Goal: Complete application form

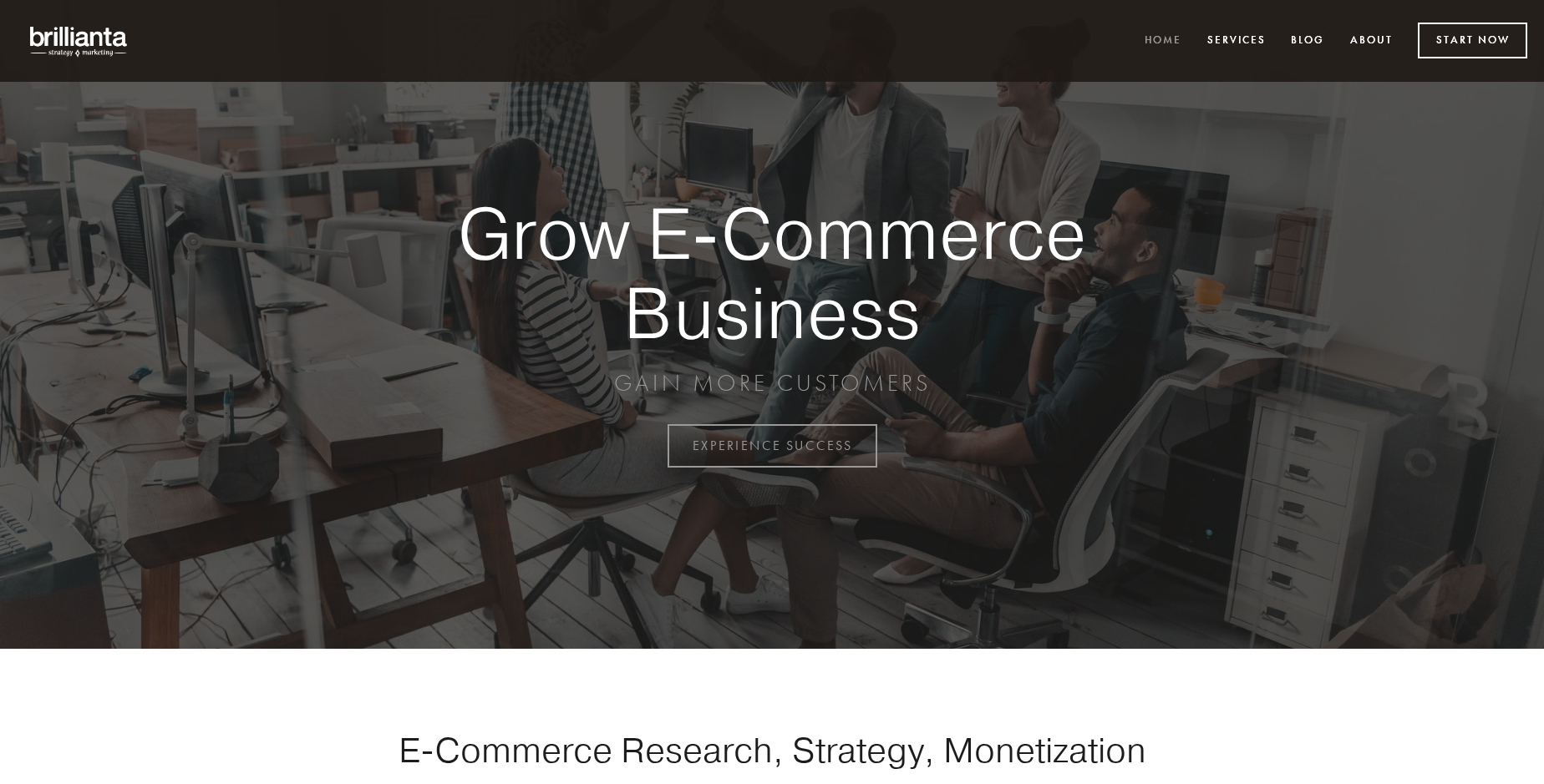
scroll to position [4377, 0]
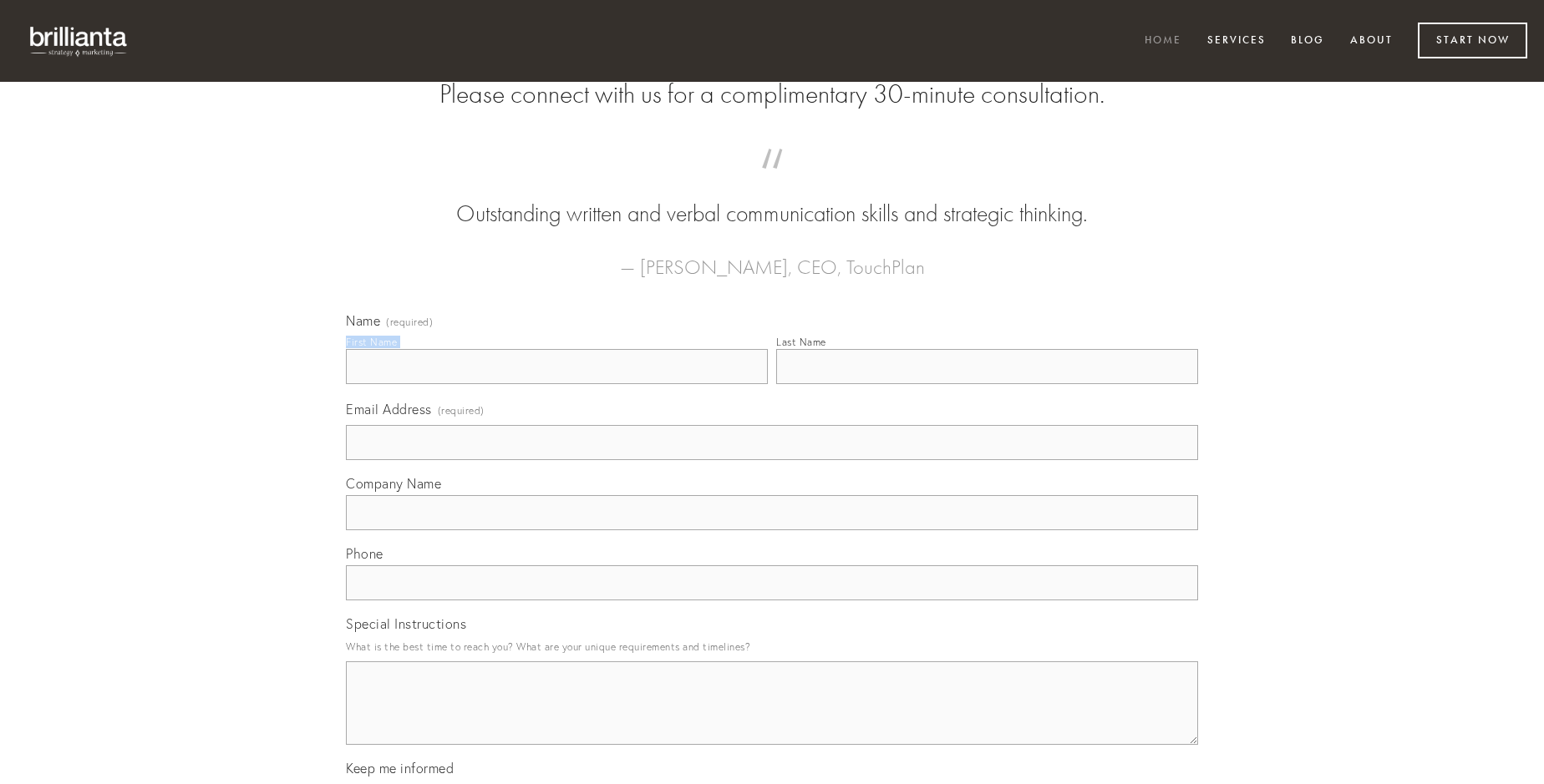
type input "[PERSON_NAME]"
click at [986, 384] on input "Last Name" at bounding box center [987, 367] width 422 height 35
type input "[PERSON_NAME]"
click at [772, 460] on input "Email Address (required)" at bounding box center [772, 442] width 852 height 35
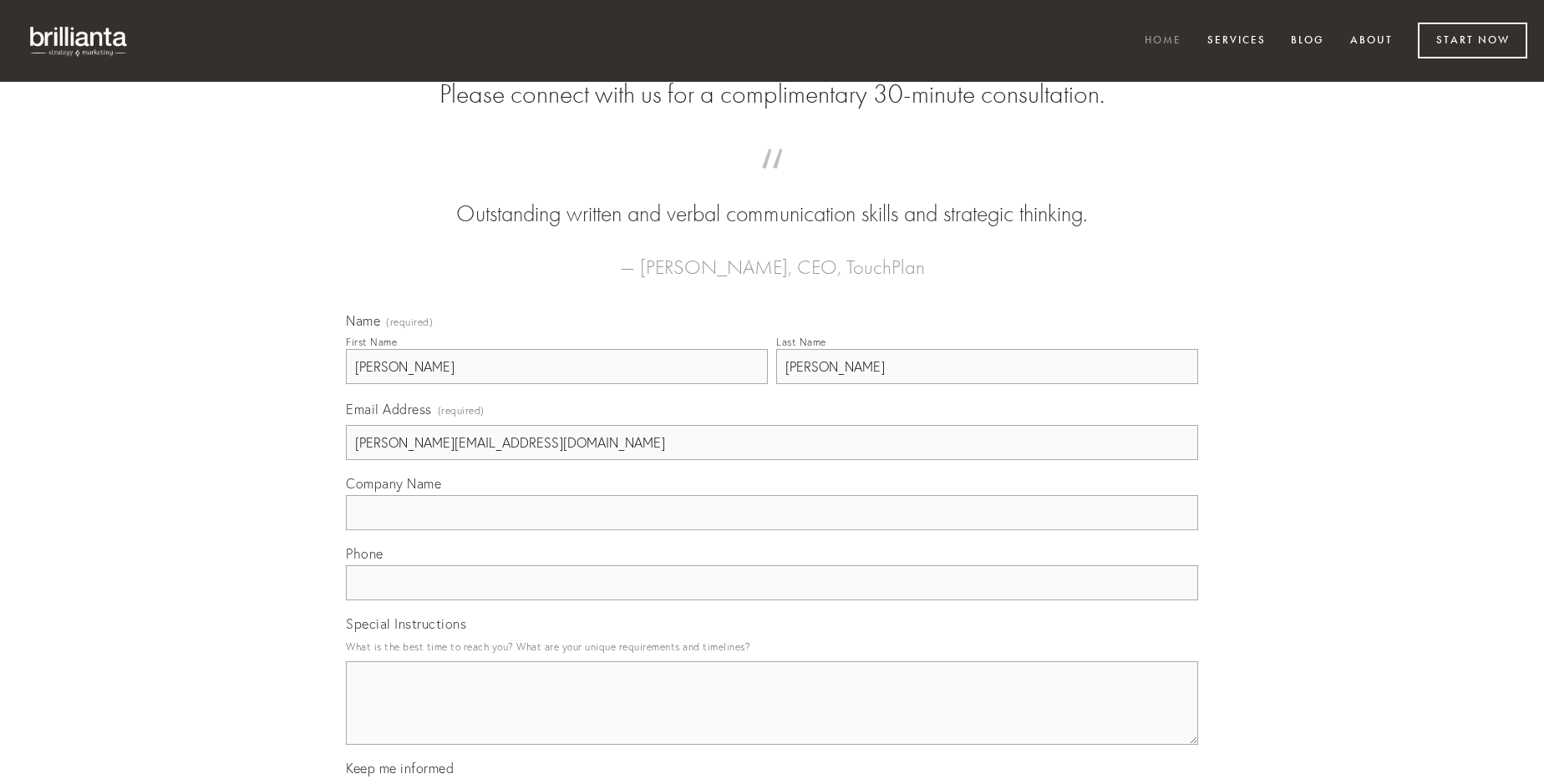
type input "[PERSON_NAME][EMAIL_ADDRESS][DOMAIN_NAME]"
click at [772, 530] on input "Company Name" at bounding box center [772, 512] width 852 height 35
type input "tolero"
click at [772, 600] on input "text" at bounding box center [772, 583] width 852 height 35
click at [772, 719] on textarea "Special Instructions" at bounding box center [772, 703] width 852 height 84
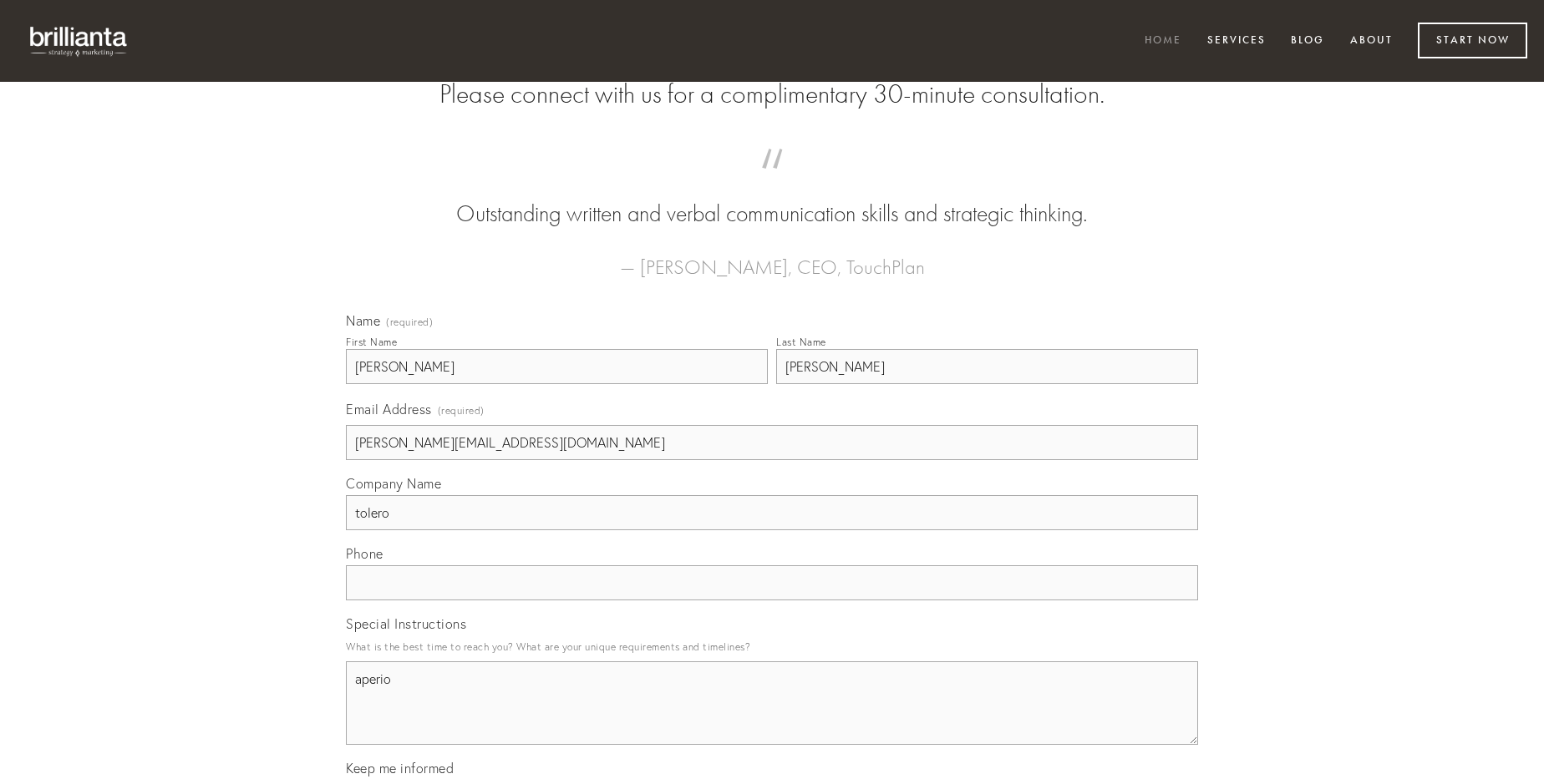
type textarea "aperio"
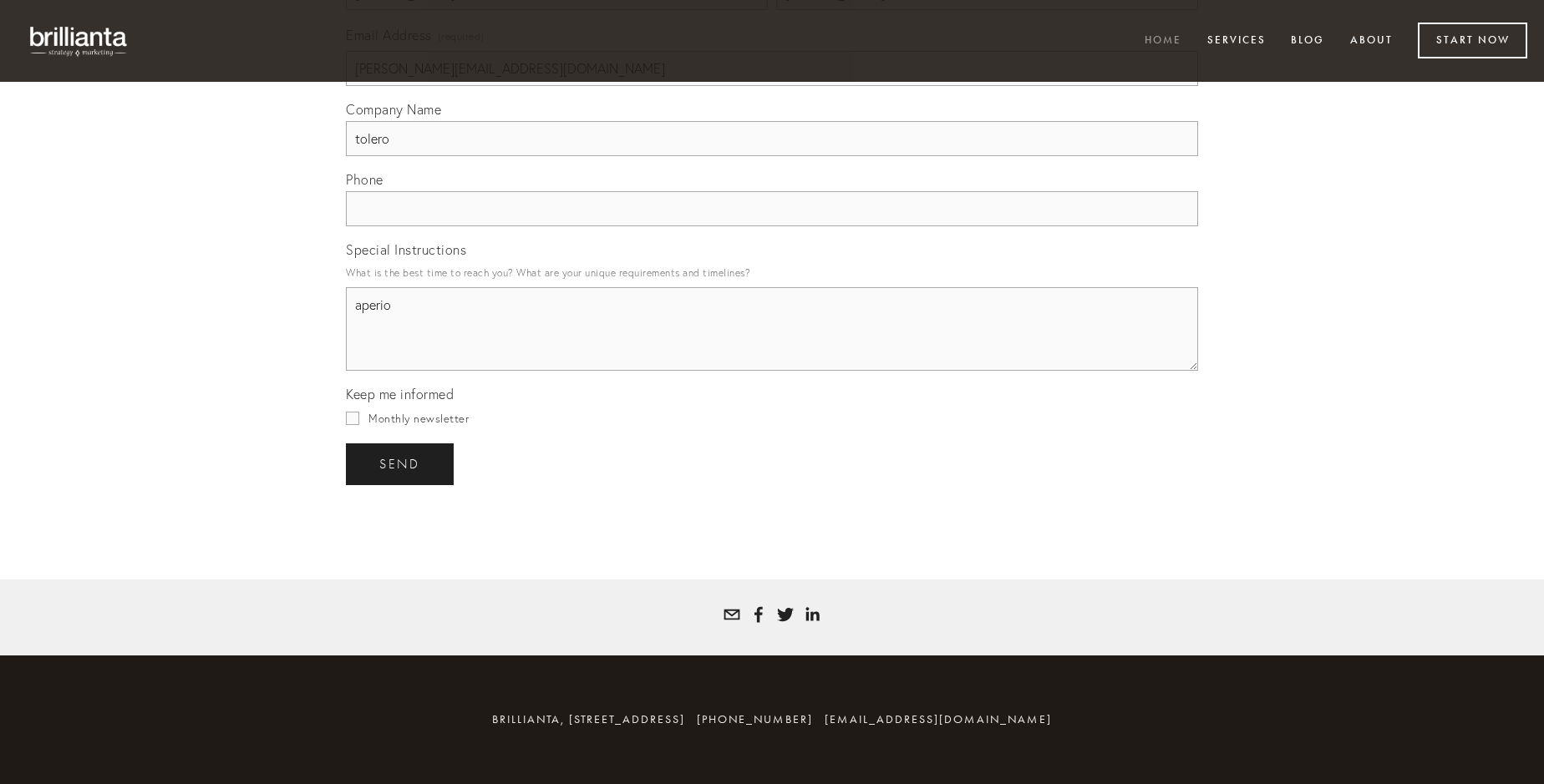
click at [401, 464] on span "send" at bounding box center [399, 464] width 41 height 15
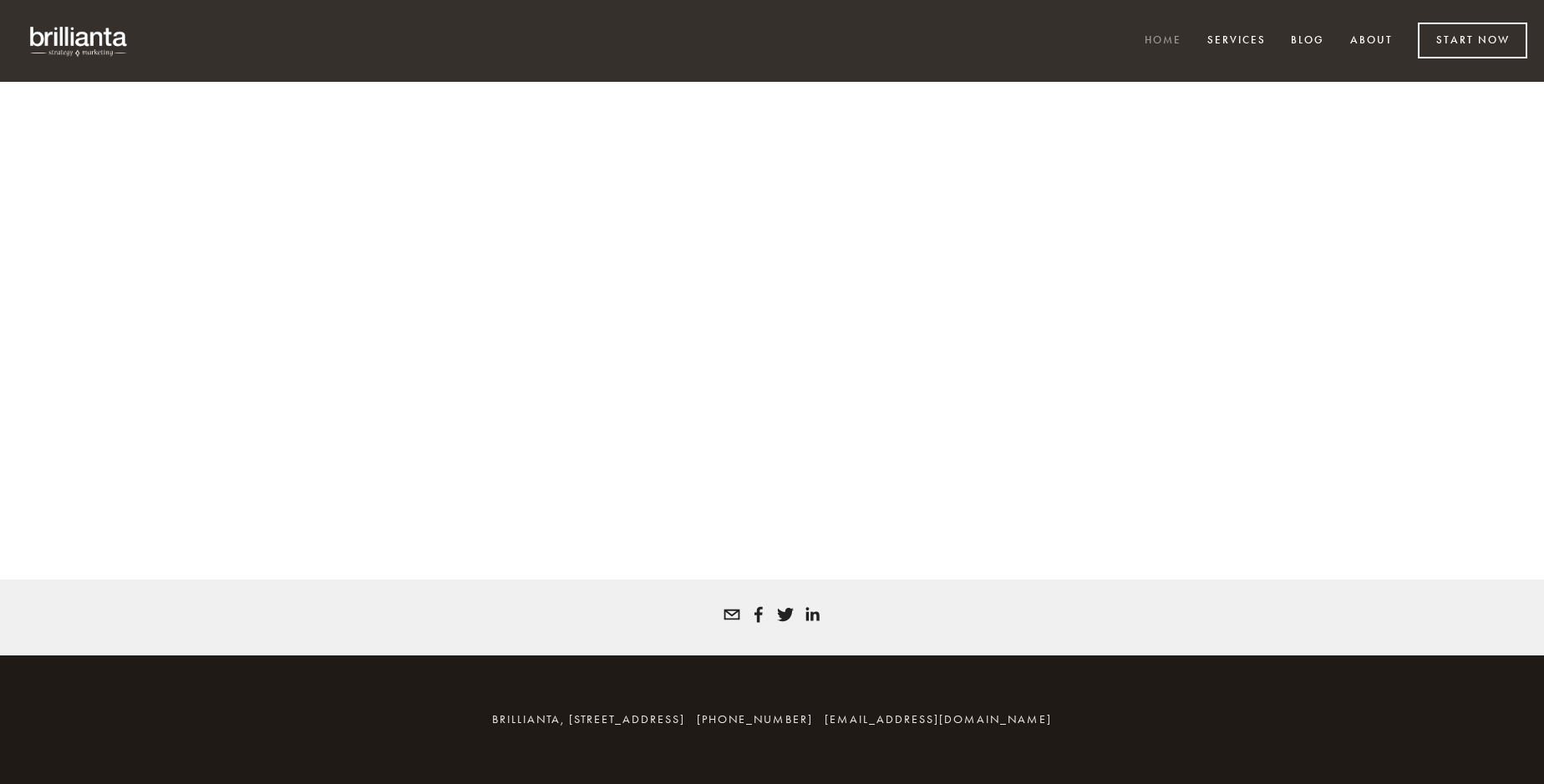
scroll to position [4355, 0]
